Goal: Task Accomplishment & Management: Use online tool/utility

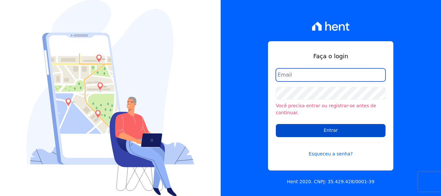
type input "[PERSON_NAME][EMAIL_ADDRESS][DOMAIN_NAME]"
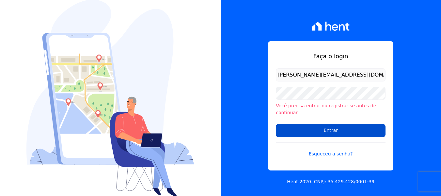
click at [352, 129] on input "Entrar" at bounding box center [331, 130] width 110 height 13
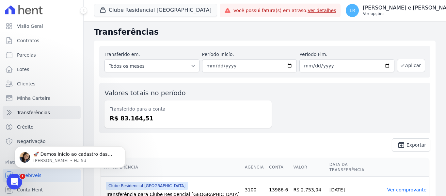
click at [363, 16] on p "Ver opções" at bounding box center [409, 13] width 93 height 5
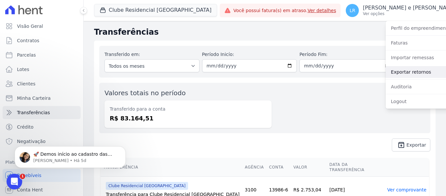
click at [393, 68] on link "Exportar retornos" at bounding box center [428, 72] width 84 height 12
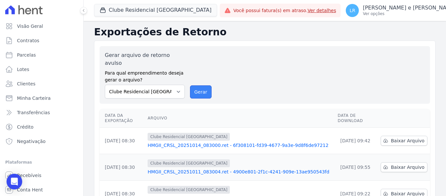
click at [200, 85] on button "Gerar" at bounding box center [201, 91] width 22 height 13
click at [363, 13] on p "Ver opções" at bounding box center [409, 13] width 93 height 5
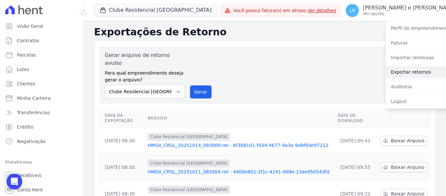
click at [386, 74] on link "Exportar retornos" at bounding box center [428, 72] width 84 height 12
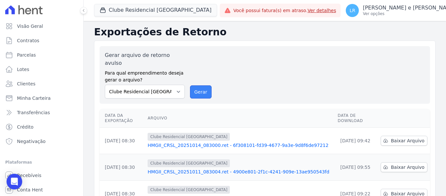
click at [199, 85] on button "Gerar" at bounding box center [201, 91] width 22 height 13
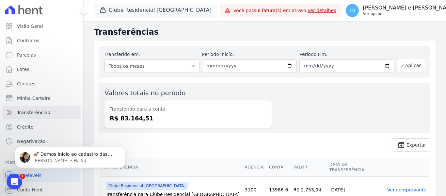
click at [416, 11] on p "Ver opções" at bounding box center [409, 13] width 93 height 5
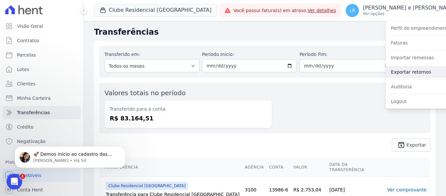
click at [391, 71] on link "Exportar retornos" at bounding box center [428, 72] width 84 height 12
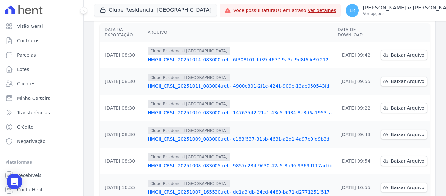
scroll to position [98, 0]
